Goal: Information Seeking & Learning: Check status

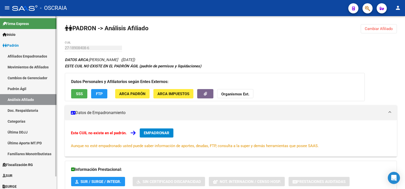
scroll to position [228, 0]
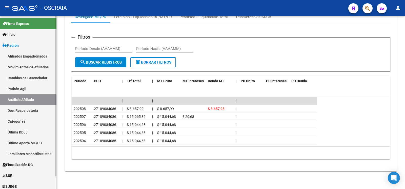
click at [35, 92] on link "Padrón Ágil" at bounding box center [28, 88] width 56 height 11
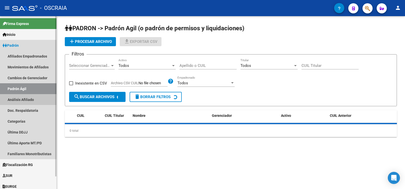
click at [35, 96] on link "Análisis Afiliado" at bounding box center [28, 99] width 56 height 11
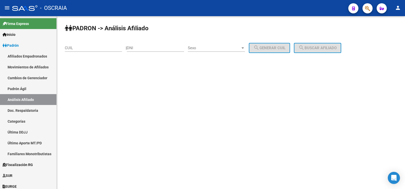
click at [95, 52] on div "CUIL" at bounding box center [93, 49] width 57 height 16
click at [95, 49] on input "CUIL" at bounding box center [93, 48] width 57 height 5
paste input "27-23999426-7"
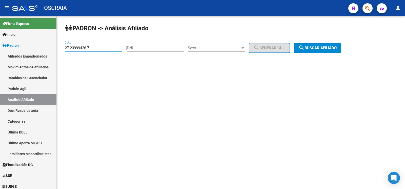
type input "27-23999426-7"
click at [313, 46] on button "search Buscar afiliado" at bounding box center [317, 48] width 47 height 10
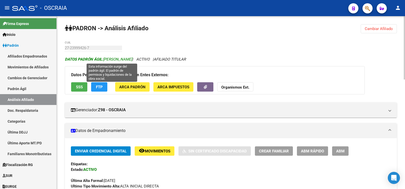
copy span "[PERSON_NAME]"
drag, startPoint x: 159, startPoint y: 57, endPoint x: 104, endPoint y: 60, distance: 54.9
click at [104, 60] on icon "DATOS PADRÓN ÁGIL: [PERSON_NAME] | ACTIVO | AFILIADO TITULAR" at bounding box center [125, 59] width 121 height 5
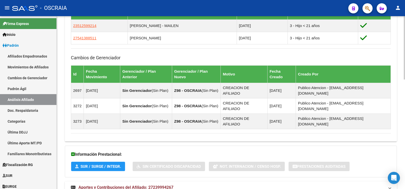
scroll to position [216, 0]
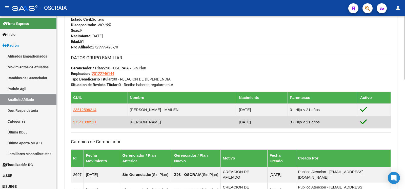
copy td "EREYRA - PRISCILA NAHIARA"
copy td "[PERSON_NAME]"
drag, startPoint x: 178, startPoint y: 123, endPoint x: 127, endPoint y: 125, distance: 50.6
click at [127, 125] on td "[PERSON_NAME]" at bounding box center [181, 122] width 109 height 12
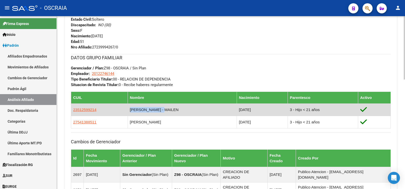
copy td "[PERSON_NAME] - MAILEN"
drag, startPoint x: 163, startPoint y: 111, endPoint x: 128, endPoint y: 113, distance: 34.9
click at [128, 113] on td "[PERSON_NAME] - MAILEN" at bounding box center [181, 110] width 109 height 12
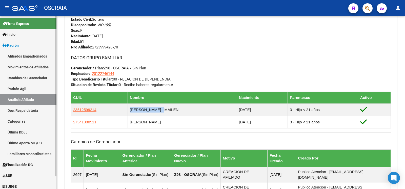
click at [33, 93] on link "Padrón Ágil" at bounding box center [28, 88] width 56 height 11
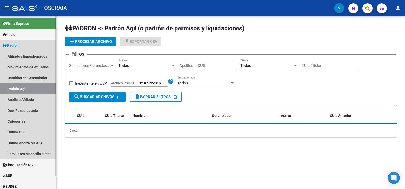
click at [30, 97] on link "Análisis Afiliado" at bounding box center [28, 99] width 56 height 11
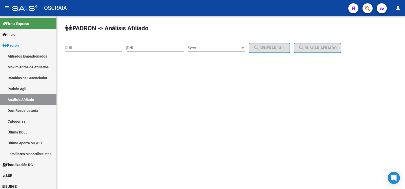
drag, startPoint x: 156, startPoint y: 44, endPoint x: 165, endPoint y: 46, distance: 9.1
click at [155, 44] on div "DNI" at bounding box center [155, 46] width 57 height 11
paste input "20044041"
type input "20044041"
click at [210, 49] on span "Sexo" at bounding box center [214, 48] width 53 height 5
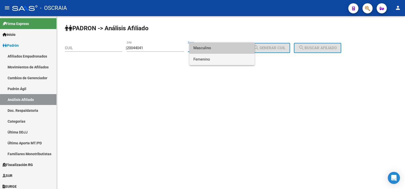
click at [211, 59] on span "Femenino" at bounding box center [221, 59] width 57 height 11
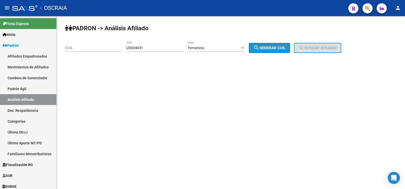
click at [282, 49] on span "search Generar CUIL" at bounding box center [269, 48] width 32 height 5
type input "27-20044041-8"
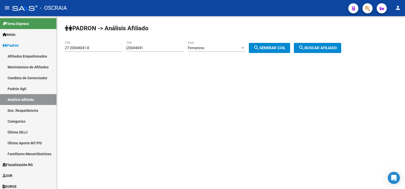
click at [304, 48] on mat-icon "search" at bounding box center [301, 48] width 6 height 6
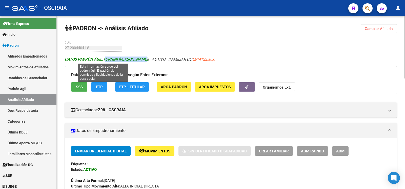
copy span "TORNINI [PERSON_NAME]"
drag, startPoint x: 141, startPoint y: 59, endPoint x: 104, endPoint y: 58, distance: 37.2
click at [104, 58] on span "DATOS PADRÓN ÁGIL: TORNINI [PERSON_NAME]" at bounding box center [106, 59] width 83 height 5
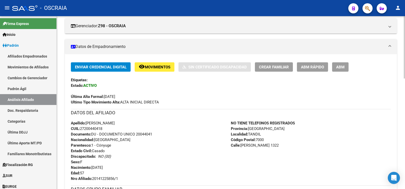
scroll to position [169, 0]
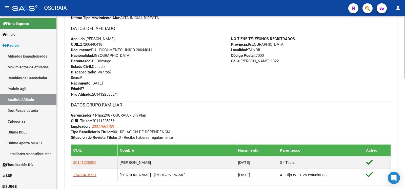
copy span "27200440418"
drag, startPoint x: 107, startPoint y: 44, endPoint x: 82, endPoint y: 47, distance: 25.2
click at [82, 47] on div "Apellido: [PERSON_NAME] CUIL: 27200440418 Documento: DU - DOCUMENTO UNICO 20044…" at bounding box center [151, 66] width 160 height 61
